Goal: Transaction & Acquisition: Purchase product/service

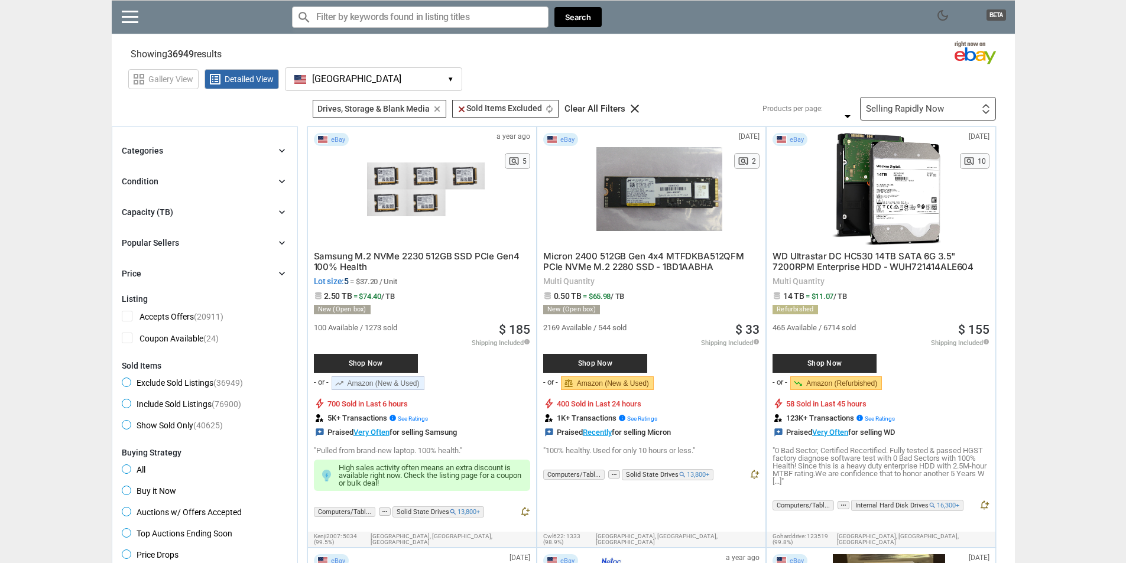
click at [282, 183] on icon "chevron_right" at bounding box center [282, 182] width 12 height 12
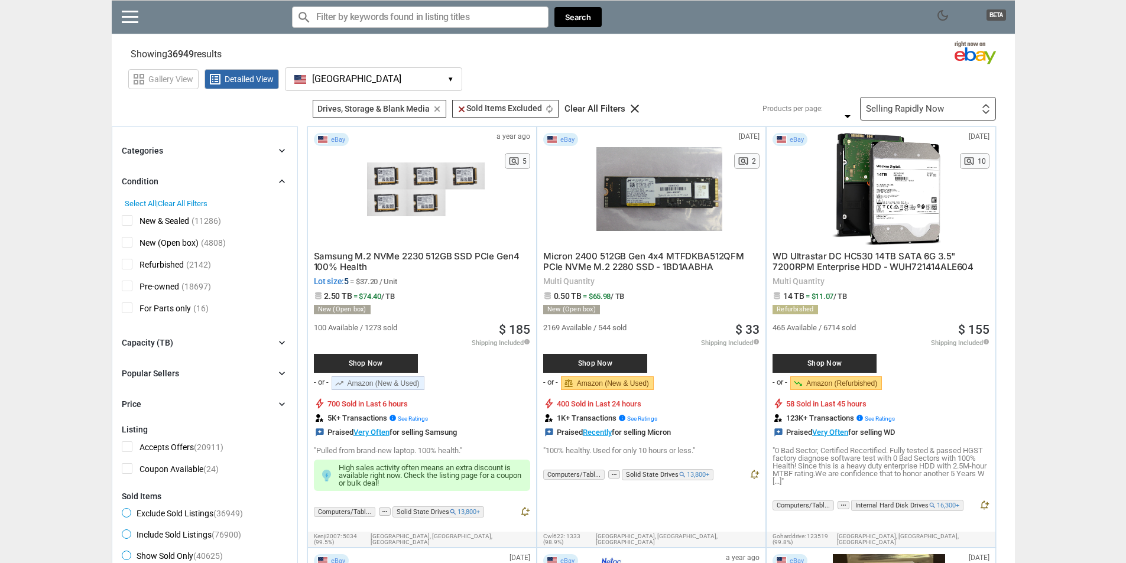
click at [131, 245] on span "New (Open box)" at bounding box center [160, 244] width 77 height 15
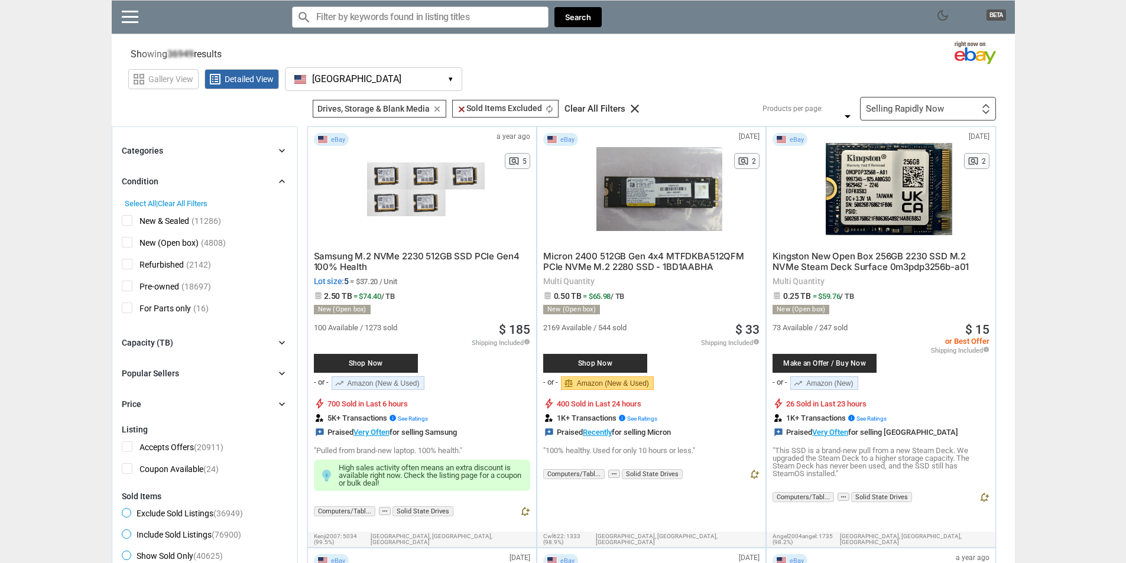
click at [128, 223] on span "New & Sealed" at bounding box center [155, 222] width 67 height 15
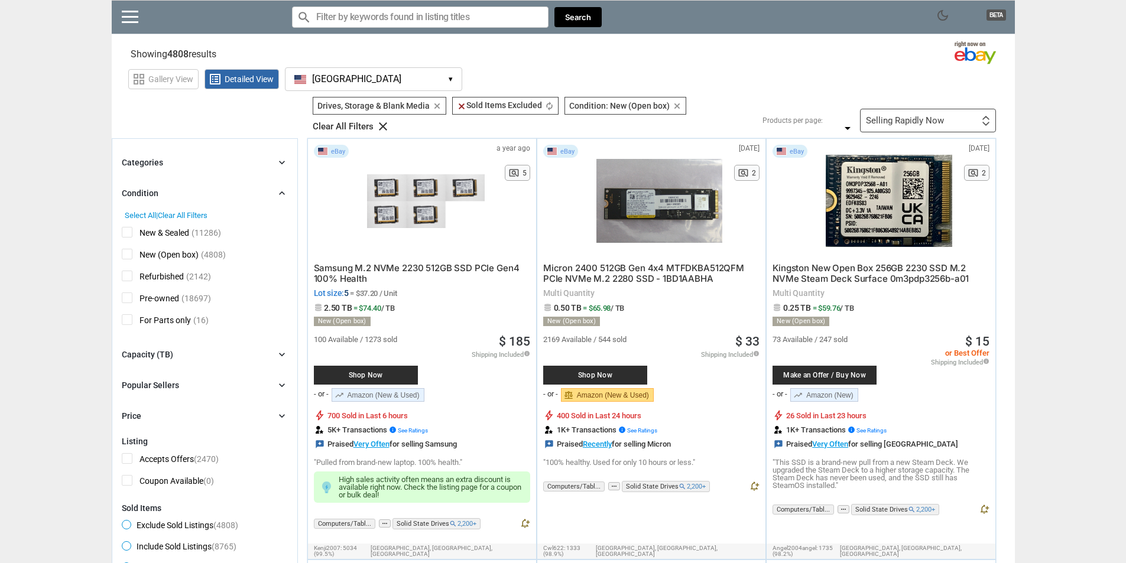
click at [287, 353] on icon "chevron_right" at bounding box center [282, 355] width 12 height 12
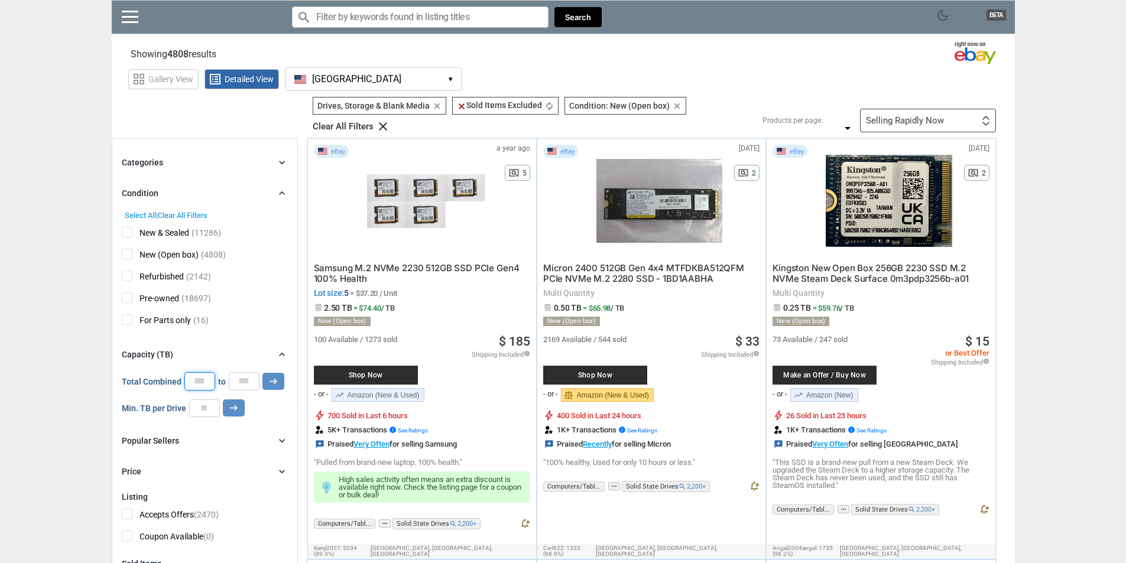
drag, startPoint x: 204, startPoint y: 379, endPoint x: 191, endPoint y: 381, distance: 13.6
click at [191, 381] on input "*" at bounding box center [199, 381] width 31 height 18
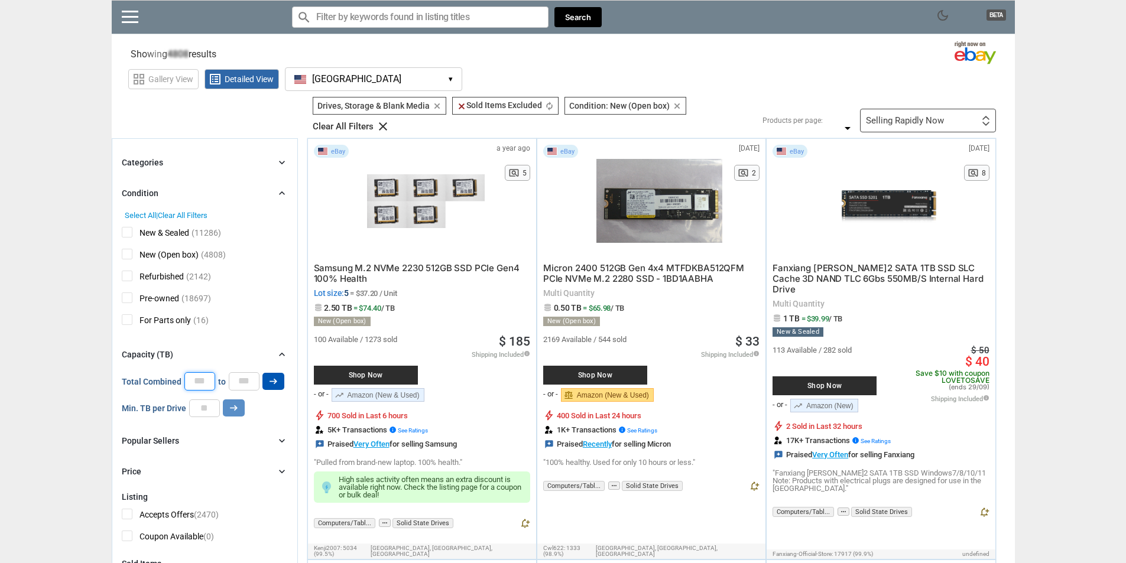
type input "**"
click at [278, 377] on button "arrow_right_alt" at bounding box center [273, 381] width 22 height 17
type input "*****"
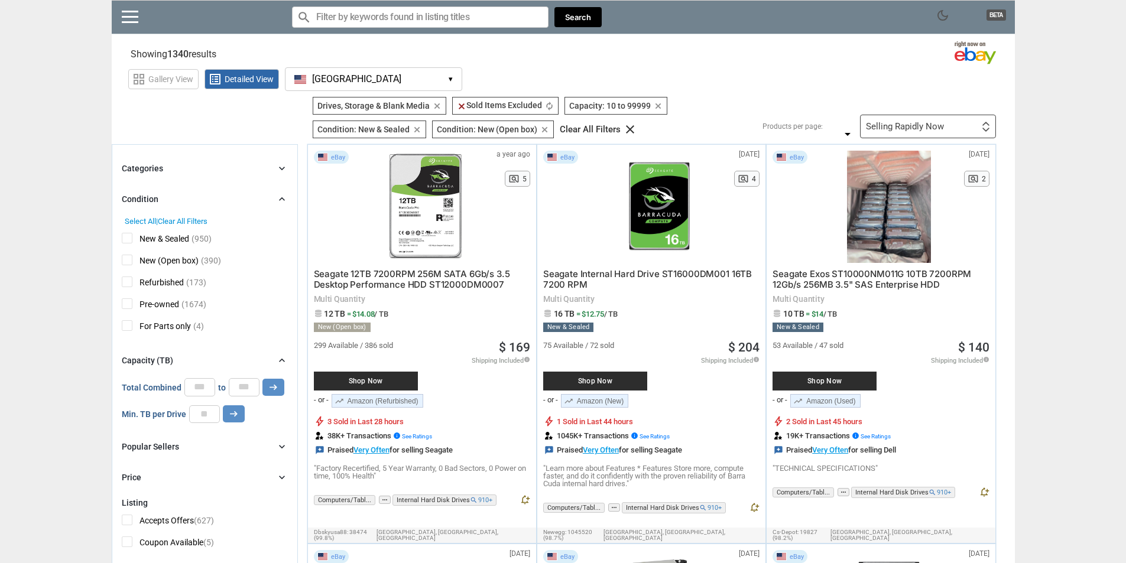
click at [945, 126] on div "Selling Rapidly Now First or Last Chance to Buy Recently Listed Selling Rapidly…" at bounding box center [928, 127] width 136 height 24
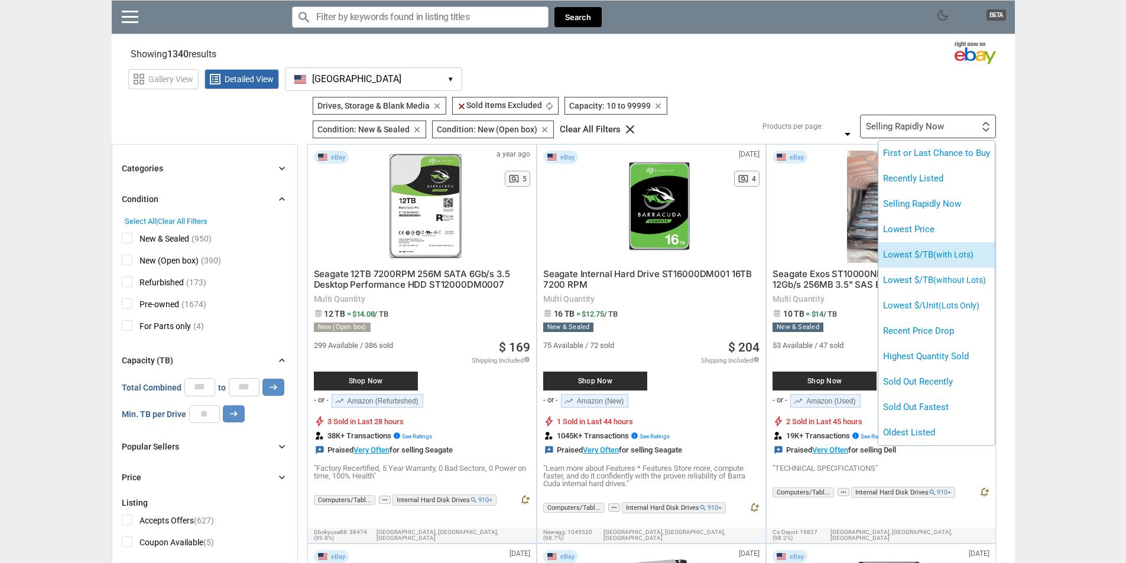
click at [969, 259] on span "(with Lots)" at bounding box center [953, 254] width 40 height 9
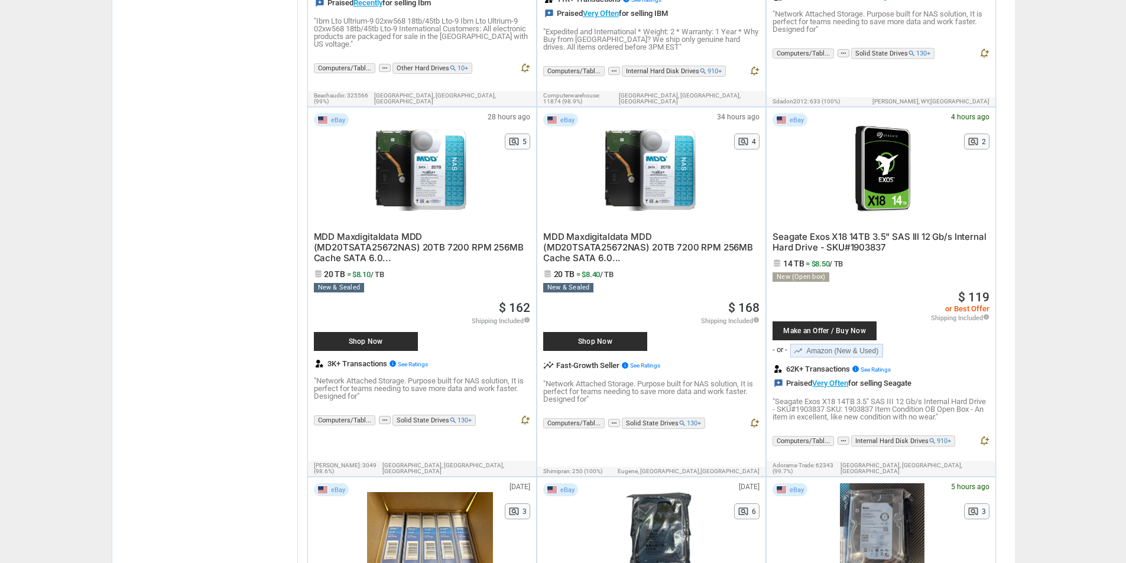
scroll to position [1182, 0]
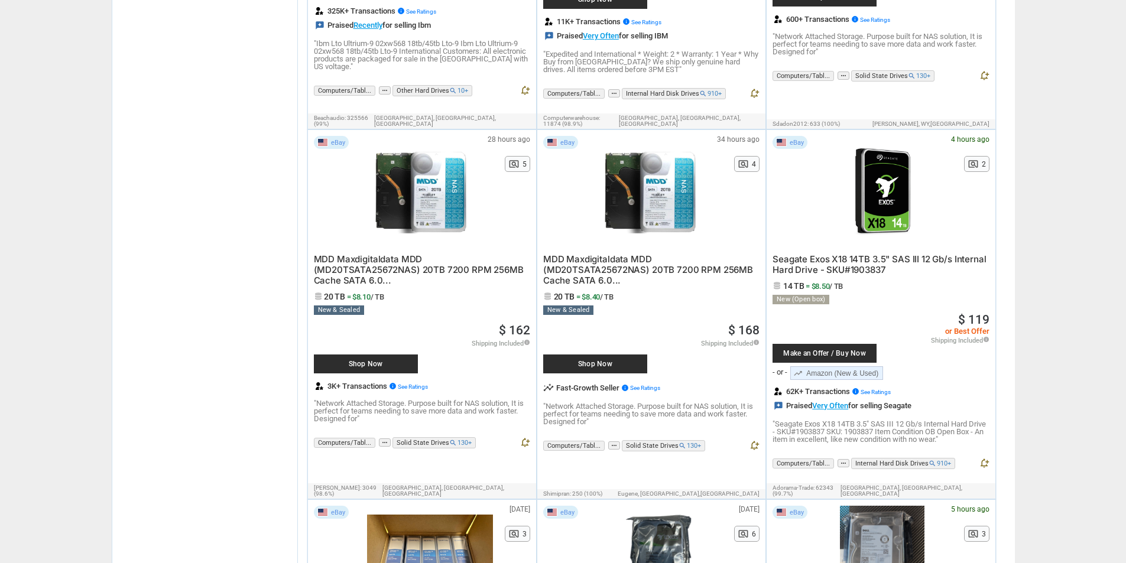
click at [894, 192] on div at bounding box center [882, 192] width 113 height 112
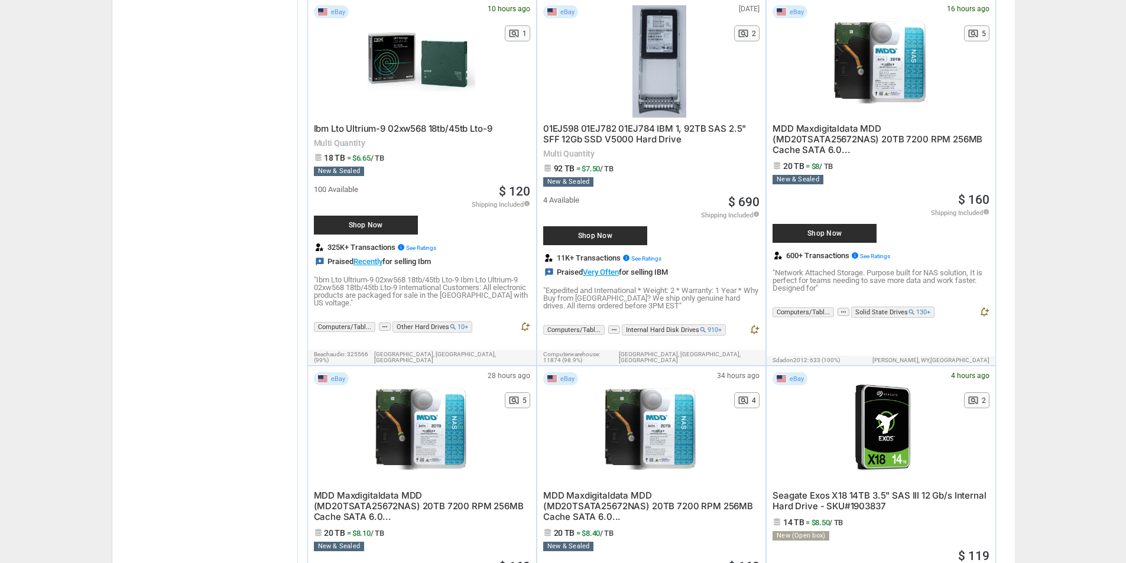
scroll to position [788, 0]
